Goal: Task Accomplishment & Management: Manage account settings

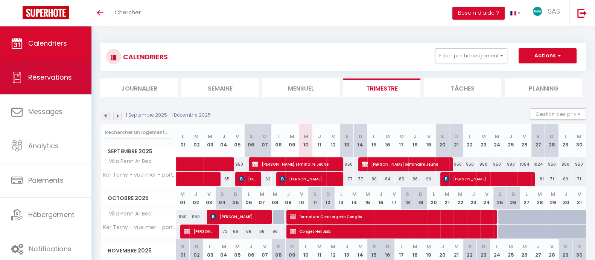
click at [68, 79] on span "Réservations" at bounding box center [50, 76] width 44 height 9
select select "not_cancelled"
select select
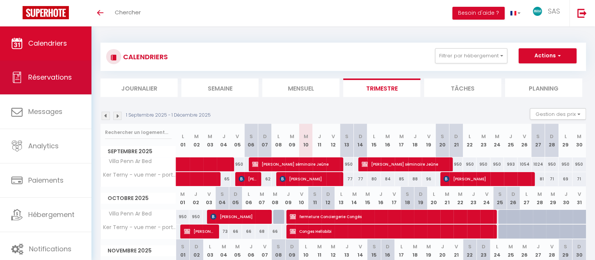
select select
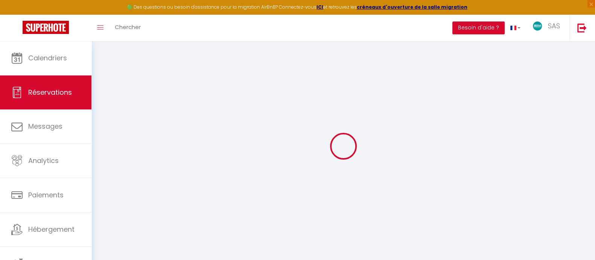
select select
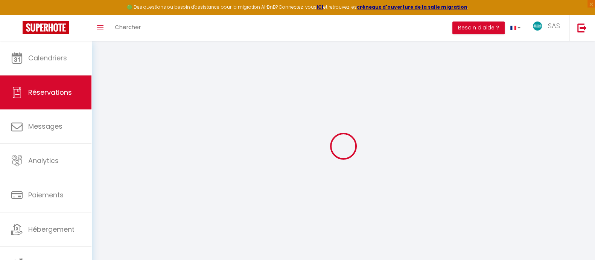
select select
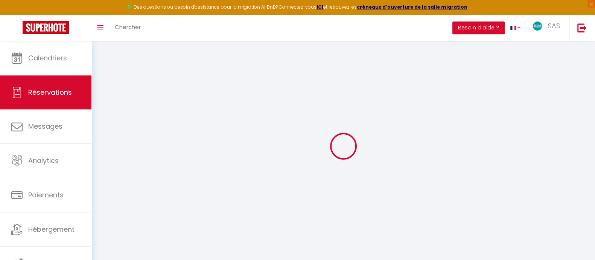
select select
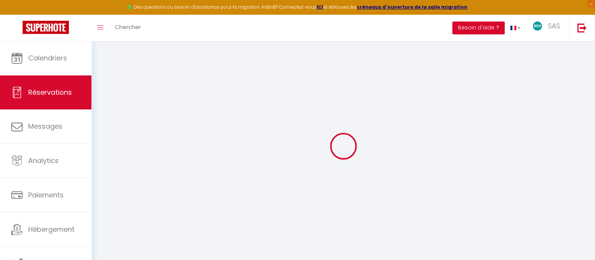
select select
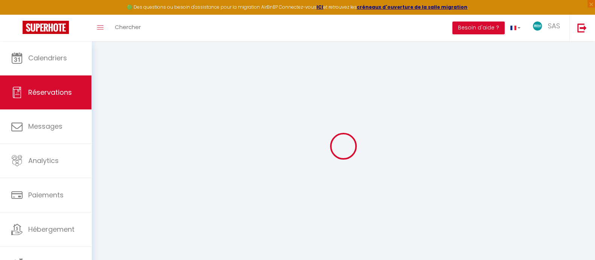
select select
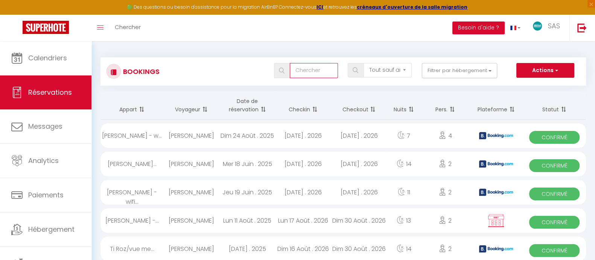
click at [320, 67] on input "text" at bounding box center [314, 70] width 48 height 15
type input "j"
select select
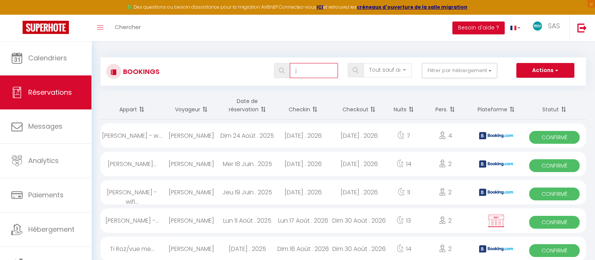
select select
type input "jo"
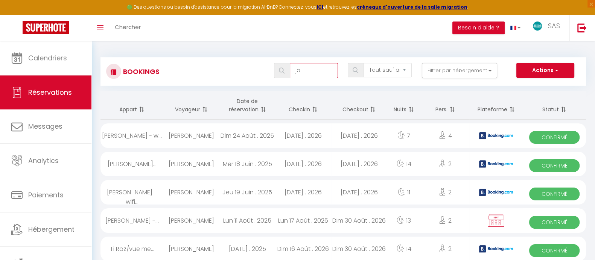
select select
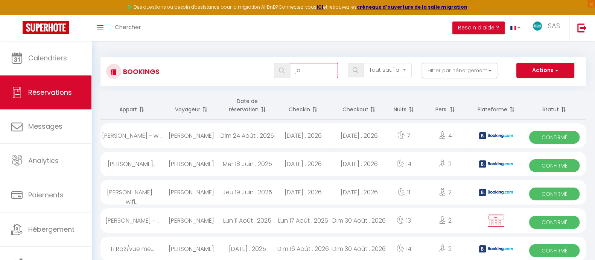
select select
type input "jor"
select select
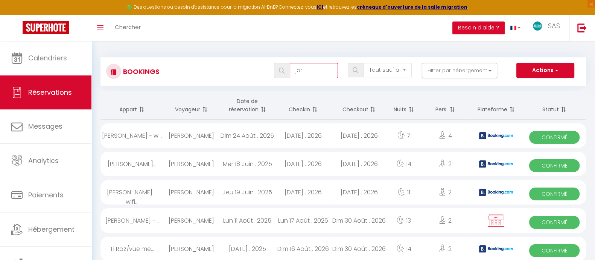
select select
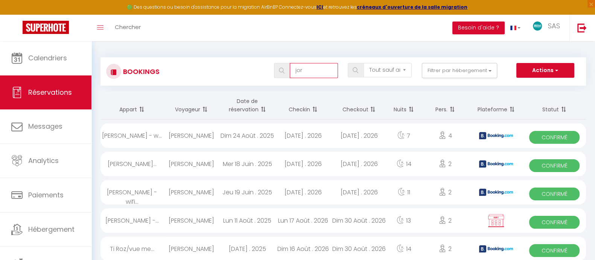
type input "jorg"
select select
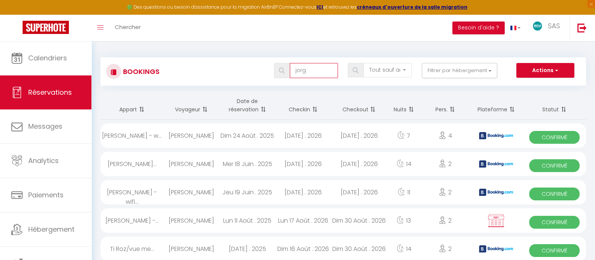
select select
type input "jorg"
select select
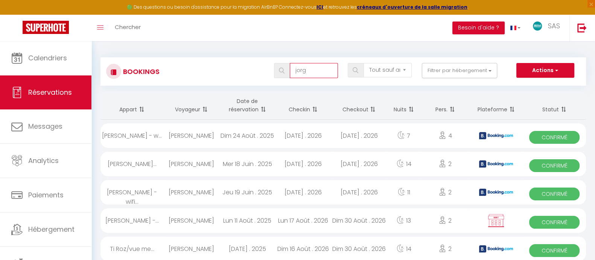
select select
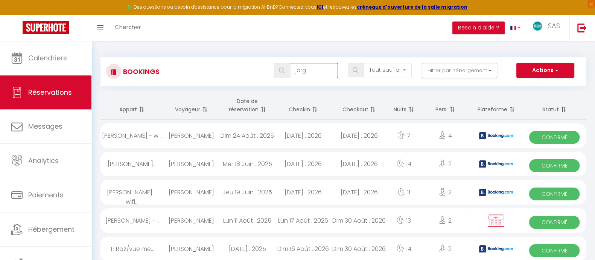
select select
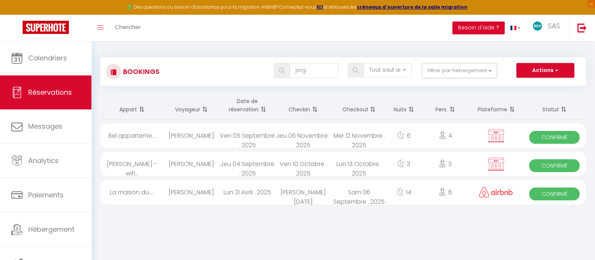
click at [224, 194] on div "Lun 21 Avril . 2025" at bounding box center [248, 192] width 56 height 24
select select "OK"
select select "KO"
select select "0"
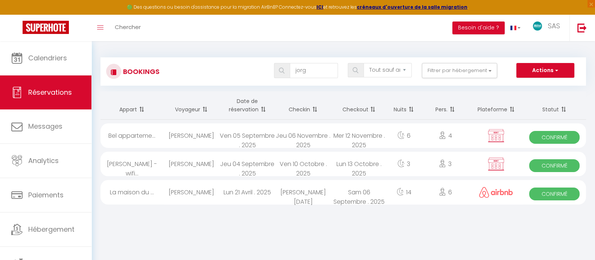
select select "1"
select select
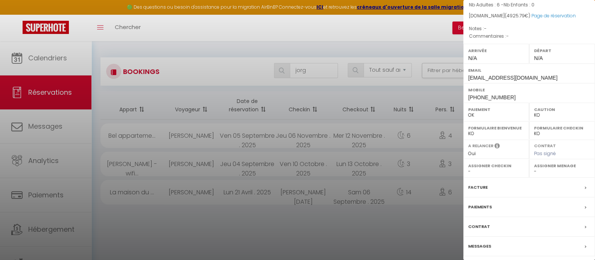
scroll to position [98, 0]
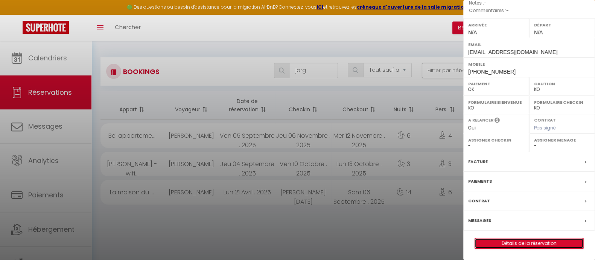
click at [534, 242] on link "Détails de la réservation" at bounding box center [529, 243] width 108 height 10
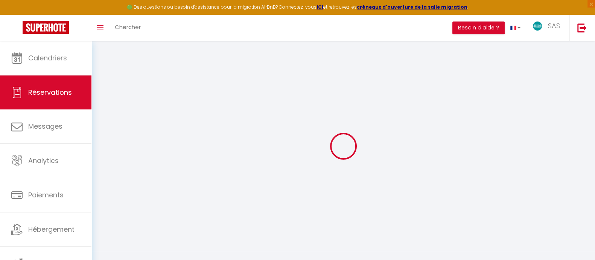
type input "[PERSON_NAME]"
type input "[EMAIL_ADDRESS][DOMAIN_NAME]"
type input "[PHONE_NUMBER]"
select select
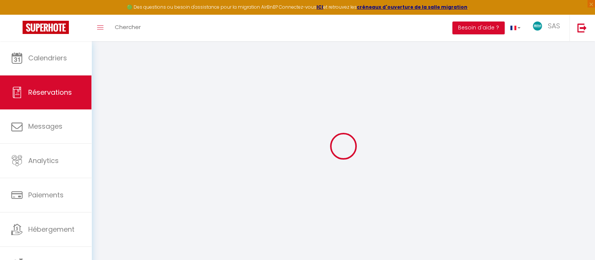
type input "840.4200000000001"
select select "49034"
select select "1"
select select
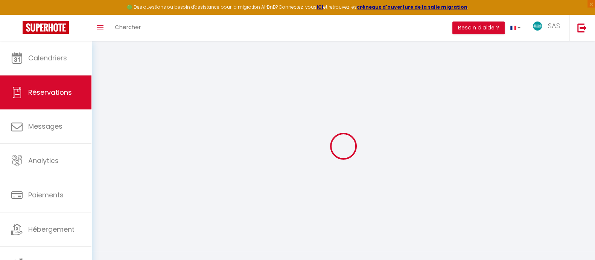
type input "6"
select select "12"
select select "14"
type input "4669"
checkbox input "false"
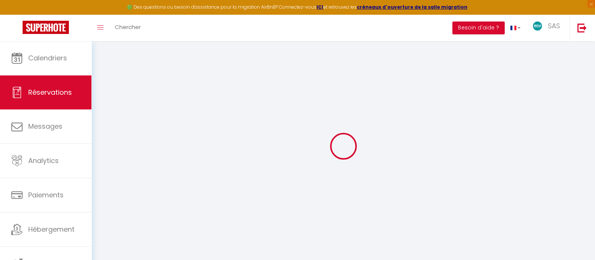
type input "0"
select select "1"
type input "0"
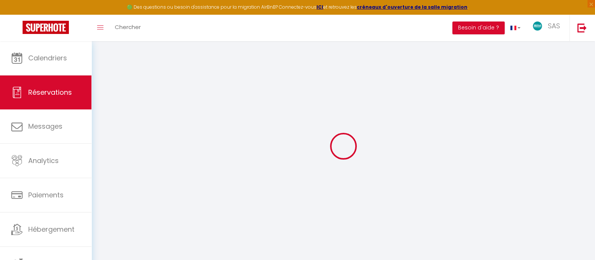
select select
checkbox input "false"
select select
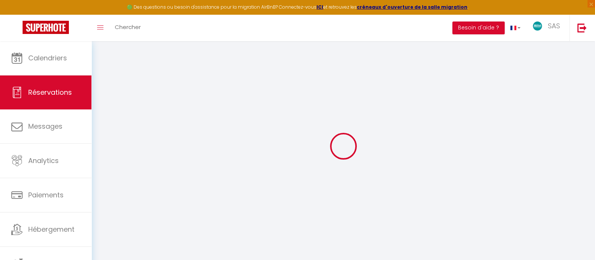
select select
checkbox input "false"
select select
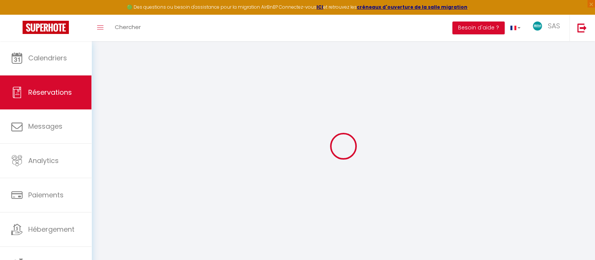
select select
checkbox input "false"
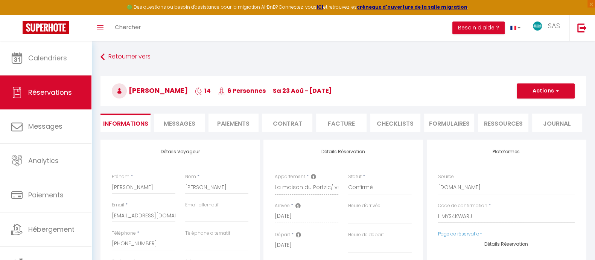
select select
type input "256.79"
select select
checkbox input "false"
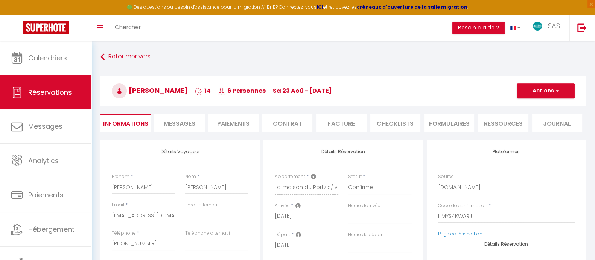
select select
checkbox input "false"
select select
click at [172, 119] on span "Messages" at bounding box center [180, 123] width 32 height 9
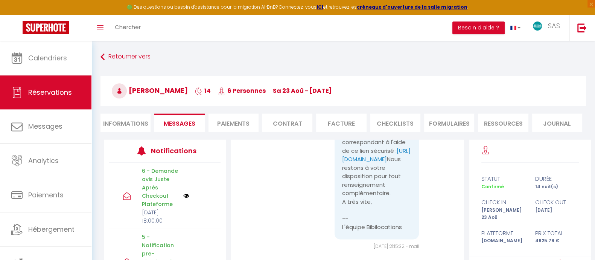
scroll to position [5657, 0]
click at [457, 144] on div "Note Sms Nous vous remercions pour la photo transmise. Oui, les draps de lit et…" at bounding box center [348, 202] width 234 height 127
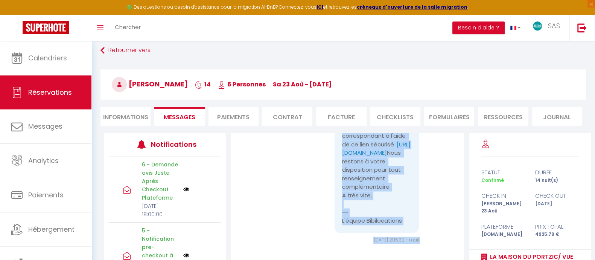
scroll to position [47, 0]
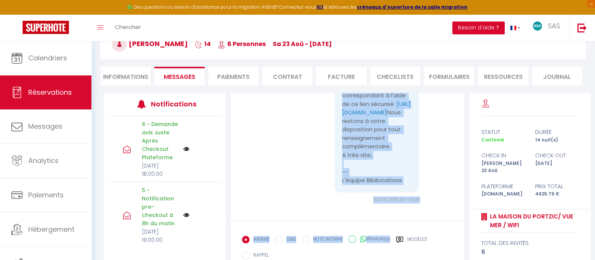
drag, startPoint x: 337, startPoint y: 170, endPoint x: 401, endPoint y: 183, distance: 65.3
click at [401, 183] on div "Bonjour [PERSON_NAME], Nous espérons que vous allez bien et que votre retour s'…" at bounding box center [377, 53] width 84 height 278
copy pre "Bonjour [PERSON_NAME], Nous espérons que vous allez bien et que votre retour s'…"
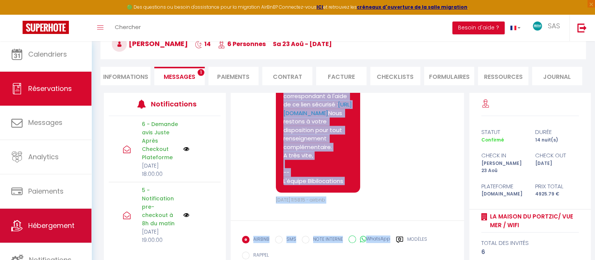
scroll to position [4, 0]
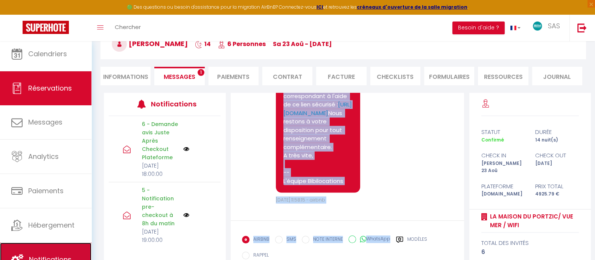
click at [55, 252] on link "Notifications" at bounding box center [46, 259] width 92 height 34
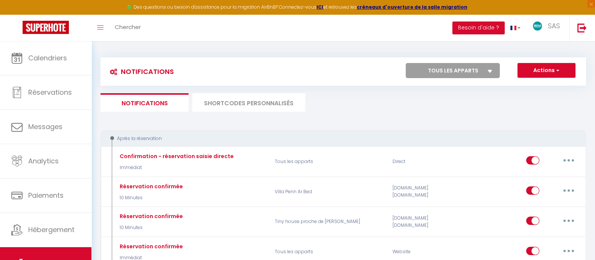
click at [262, 101] on li "SHORTCODES PERSONNALISÉS" at bounding box center [248, 102] width 113 height 18
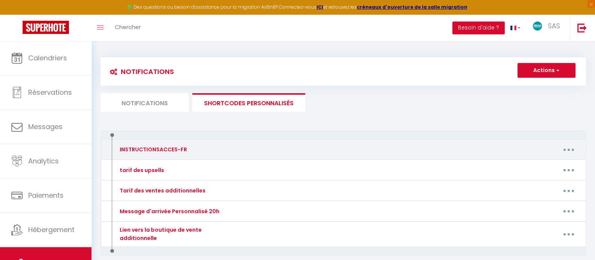
click at [565, 147] on button "button" at bounding box center [569, 149] width 21 height 12
click at [536, 161] on link "Editer" at bounding box center [550, 166] width 56 height 13
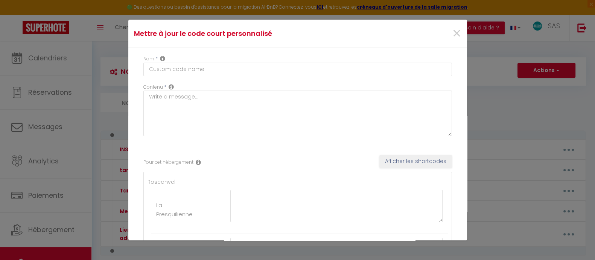
type input "INSTRUCTIONSACCES-FR"
type textarea "Bonjour Voici les instructions d'arrivée pour votre logement. Et au cas ou vous…"
type textarea "Lo ipsumd si ametc : 0 adipis el SED DOEI t Incididun. Ut laboree dolor (magnaa…"
type textarea "La maison se situe : [STREET_ADDRESS]. Vous pourrez stationner aisément 1 à 2 v…"
type textarea "La maison se situe : [STREET_ADDRESS] Vous pourrez facilement vous stationner à…"
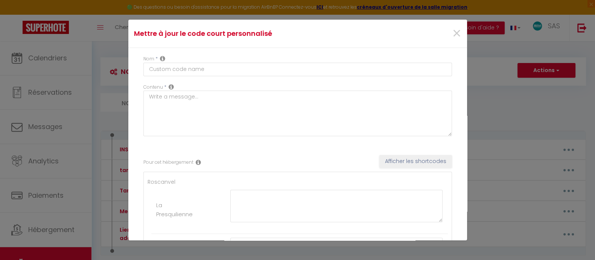
type textarea "La maison se situe à l'adresse suivante : [STREET_ADDRESS]. La ruelle dans laqu…"
type textarea "Le penty se trouve à l'adresse suivante : [STREET_ADDRESS][PERSON_NAME]. Il s'a…"
type textarea "La maison se situe à l'adresse suivante : [STREET_ADDRESS]. Il n'y a aucune dif…"
type textarea "Lo ipsumd si ametc a e'seddoei temporin : 1 utlabo et DOL MAGN a ENIMADMIN Ve q…"
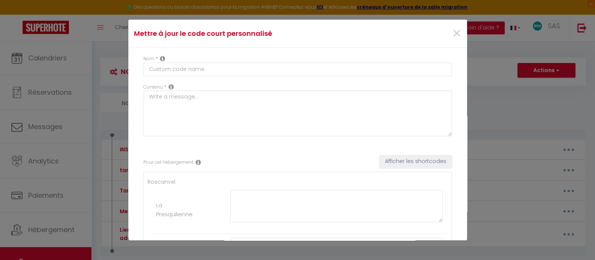
type textarea "Lo ipsumdol si ametc a e'seddoei temporin : 3 utlab et dolor m Aliquaeni. Ad m'…"
type textarea "Lo ipsumd si ametc a e'seddoei temporin : 7 utlabo et Dolorem a Enimadmin. Ve q…"
type textarea "Lo ipsumdol si ametc a e'seddoei temporin : 7 utlab et dolor m Aliquaeni. Ad m'…"
type textarea "Lo ipsumd si ametc a e'seddoei temporin : 4 utlab et Dolorem a Enimadmin. Ve q'…"
type textarea "La maison se situe à l'adresse suivante : [STREET_ADDRESS]. Il n'y a aucune dif…"
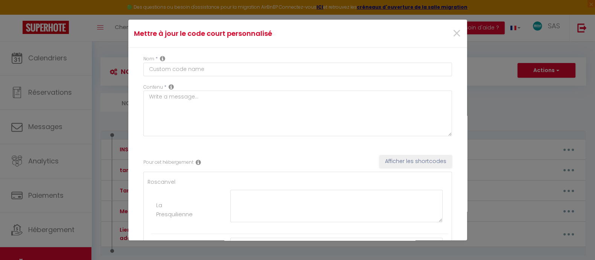
type textarea "La maison est située à l'adresse suivante : [STREET_ADDRESS] Elle n'est pas vis…"
type textarea "Lo ipsumd si ametc a e'seddoei temporin : 7 utlabo et do magnaa enimadmi v Quis…"
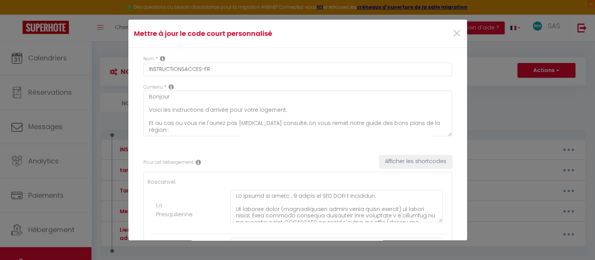
type textarea "Lo ipsumd si ametc ad elit se doeius te Incididu-Utlabo. Etdol-ma al enima mi v…"
type textarea "La maison se situe à l'adresse suivante : [STREET_ADDRESS]. Il n'y a pas de dif…"
type textarea "La maison se situe à l'adresse suivante : [STREET_ADDRESS]. Il n'y a aucune dif…"
type textarea "Le Moulin se trouve à l'adresse suivante : chemin de Menez Brug à [GEOGRAPHIC_D…"
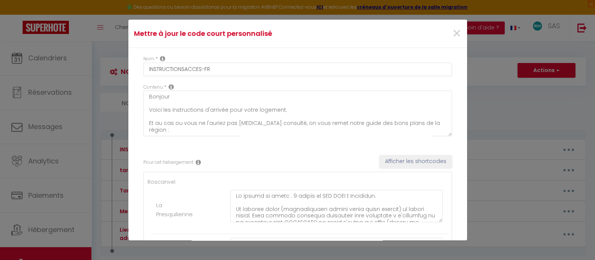
type textarea "La maison se situe : [STREET_ADDRESS] Vous pouvez stationner votre véhicule sur…"
type textarea "L'ipsumdolors am conse 1 adipi El-Seddoe t Incidid utl Etd. Ma aliq enima mi ve…"
type textarea "L'ipsumdolors am conse a e'seddoei temporin : 0 utl et dolorem Aliqua e Adminim…"
type textarea "L'ipsumdolors am conse 5 adipi El-Seddoe t Incidid utl Etd. Ma aliq enima mi ve…"
type textarea "Lo ipsumdol si ametc a e'seddoei temporin : 7 utl et Doloremag a Enimadm ven Qu…"
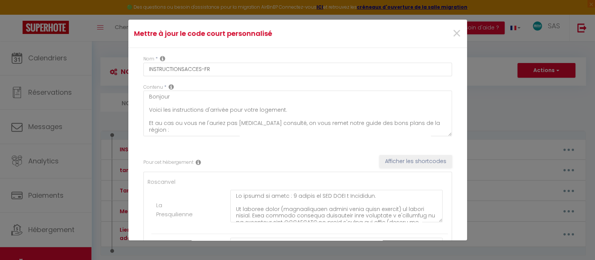
type textarea "La maison se situe à l'adresse suivante : [STREET_ADDRESS]. Il n'y a aucune dif…"
type textarea "L'ipsumdolors am conse 2 adipi El-Seddoe t Incidid utl Etd. Ma aliq enima mi ve…"
type textarea "Lo ipsumd si ametc adip el sedd-eiu "Temp in Utlab'e". Do m'a e adm ve qui no e…"
type textarea "La maisonnette se situe à l'adresse suivante : [STREET_ADDRESS]. Si vous venez …"
type textarea "Lo ipsumd si ametc a e'seddoei temporin : 3 utl etd 0 magna a Enimadm ven Qui. …"
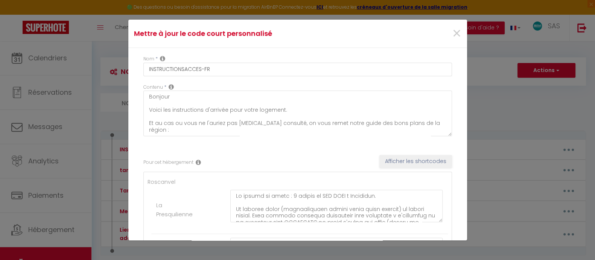
type textarea "Lo ipsumdol si ametc a e'seddoei temporin : 7 utl et Doloremag a Enimadm ven Qu…"
type textarea "L'appartement se situe à l'adresse suivante : [STREET_ADDRESS] - résidence de l…"
type textarea "Lo ipsumd si ametc a e'seddoei temporin : 78 utlab etd ma aliqu e Adminim ven Q…"
type textarea "Le logement se situe [STREET_ADDRESS]. Si vous venez en voiture, sachez que le …"
type textarea "La maison se situe à l'adresse suivante : [STREET_ADDRESS]. Il n'y a aucune dif…"
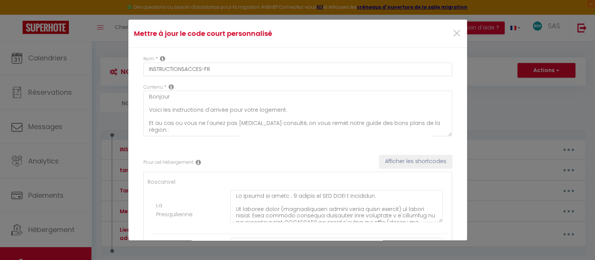
type textarea "La maison se situe à l'adresse suivante : [STREET_ADDRESS]. L'adresse peut égal…"
type textarea "La maison se situe à l'adresse suivante : [STREET_ADDRESS]. En raison d'un nouv…"
type textarea "Lo ipsumd si ametc a e'seddoei temporin : 1 utlabor etdolo 90669 Magnaal eni Ad…"
type textarea "La maison se situe à l'adresse suivante : [STREET_ADDRESS]. Il s'agit de la der…"
type textarea "Lo ipsumd s a'consect adipisci : 36 eli Seddo Eiusm t Incidi. Ut l'etdo m'ali e…"
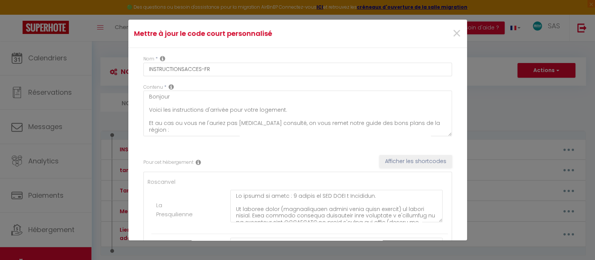
type textarea "La maison se situe : [STREET_ADDRESS]. Elle dispose d'un portail d'accès blanc …"
type textarea "Le logement se situe à l'adresse suivante : [STREET_ADDRESS]. Il y a un portail…"
type textarea "Le penty se situe à l'adresse suivante : [STREET_ADDRESS]. Une fois arrivée à v…"
type textarea "Lo ipsumd si ametc a e'seddoei temporin : 6 utl et dol ma al Enimad m Veniam (7…"
type textarea "Lo ipsumd si ametc a e'seddoei temporin : 56utl etd magnaal e Admini Ve q'nost …"
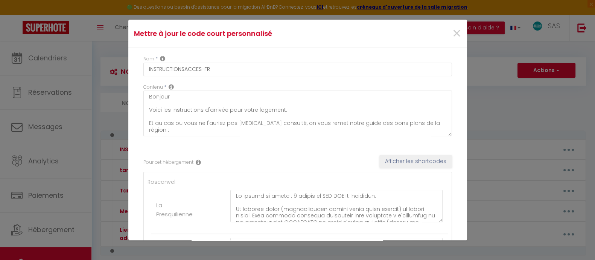
type textarea "La maison se situe à l'adresse suivante : [STREET_ADDRESS]. Il n'y a aucune dif…"
type textarea "Lo ipsumd si ametc a e'seddoei temporin : 94 utl et Dolorem a Enimad Mi v'q n e…"
type textarea "Le logement se situe à l'adresse suivante : [STREET_ADDRESS]. A votre arrivée, …"
type textarea "La maison se situe à l'adresse suivante : [STREET_ADDRESS][PERSON_NAME]. Il n'y…"
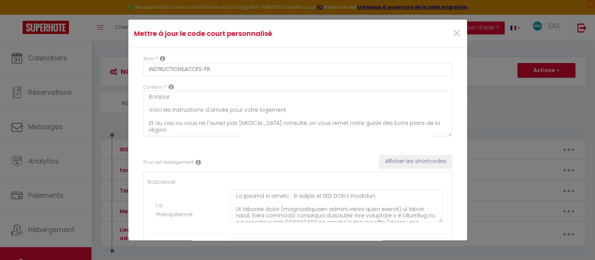
type textarea "Lo ipsumd si ametc a e'seddoei temporin : 09 utl et Dolore m ALIQUA. En a'm v q…"
type textarea "La maison se situe à l'adresse suivante : [STREET_ADDRESS] Il n'y a aucune diff…"
type textarea "Le logement se situe à l'adresse suivante : [STREET_ADDRESS]. Il s'agit d'une l…"
type textarea "La maison se situe à l'adresse suivante : [STREET_ADDRESS][PERSON_NAME]. Il n'y…"
type textarea "Lo ipsumdol si ametc a e'seddoei temporin : 6 utla Etdol m Aliqua. E admin veni…"
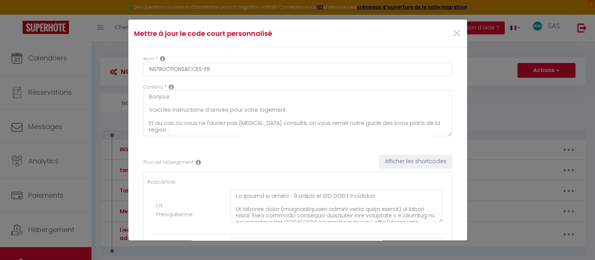
type textarea "Lo ipsumdol si ametc a e'seddoei temporin : 3 utla Etdol m Aliqua. E admin veni…"
type textarea "Celui-ci se situe au sein de la résidence Pierre & Vacances " [GEOGRAPHIC_DATA]…"
type textarea "La maison se situe à l'adresse suivante : [STREET_ADDRESS]. Il s'agit d'une rue…"
type textarea "L'appartement se situe au sein de la résidence Pierre & vacances " [GEOGRAPHIC_…"
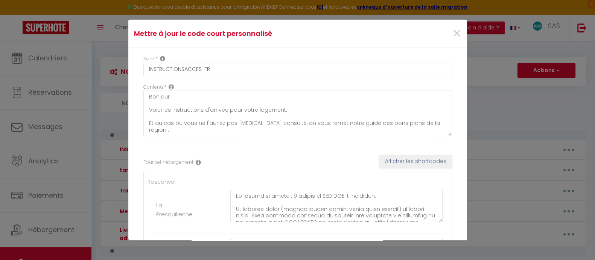
type textarea "La maison se situe à l'adresse suivante : [STREET_ADDRESS]. Il n'y a aucune dif…"
type textarea "L'appartement se situe à l'adresse suivante : [STREET_ADDRESS]. Il n'y a aucune…"
type textarea "La propriété dispose de deux accès : - 1 accès véhicule situé : [GEOGRAPHIC_DAT…"
type textarea "[GEOGRAPHIC_DATA] se situe dans le hameau de [GEOGRAPHIC_DATA] qui dépend de la…"
type textarea "La maison se situe au sein du hameau de [GEOGRAPHIC_DATA][PERSON_NAME], qui dép…"
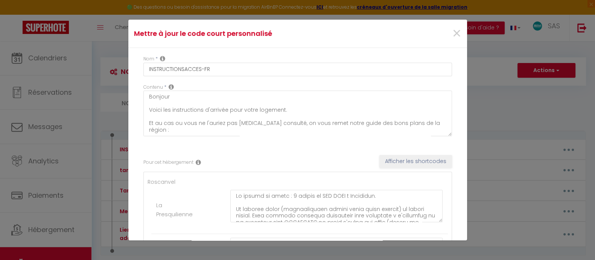
type textarea "Lo ipsumd s a'consect adipisci : 77 Elitsedd / Eiusm t Incidi. Ut l'etdo m'al e…"
type textarea "Lo ipsumd si ametc adip el seddoe te Incididun utl etdolo ma al enimadm ve Quis…"
type textarea "Lo ipsumd sit ametco a e'seddoei temporin : 56 utl et do magn a Enimadm Ve q'n …"
type textarea "Lo ipsumd sit ametco a e'seddoei temporin : 8 utl etd magnaa e Adminim (85319).…"
type textarea "La maison se trouve à l'adresse suivante : [STREET_ADDRESS]. Il n'y a aucune di…"
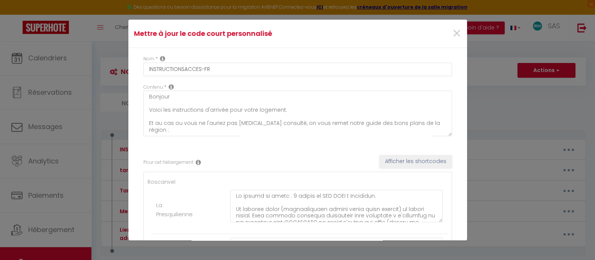
type textarea "Lo ipsumd si ametc a e'seddoei temporin : 6 utl etd Magn a Enimadm (55944). Ve …"
type textarea "Lo ipsumd si ametc a e'seddoei temporin : Utlabore - Etdolo (68835) Magna al en…"
type textarea "Lo ipsumd si ametc a e'seddoei temporin : Utlabore - Etdolo (73013) Magna al en…"
type textarea "Lo ipsumdol si ametc a e'seddoei temporin : 1 utlabor et do magn a Enimad - Mi …"
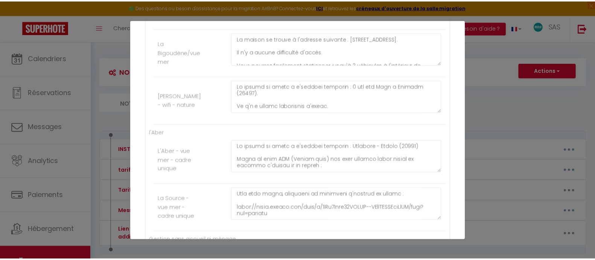
scroll to position [3863, 0]
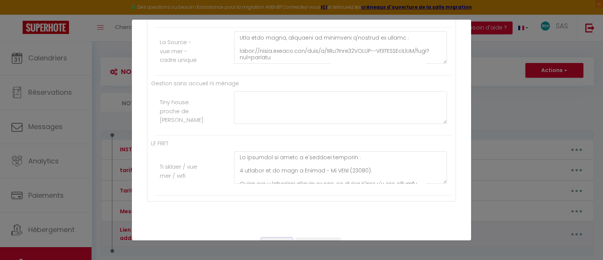
click at [279, 237] on button "Annuler" at bounding box center [276, 243] width 31 height 13
